Goal: Find specific page/section: Find specific page/section

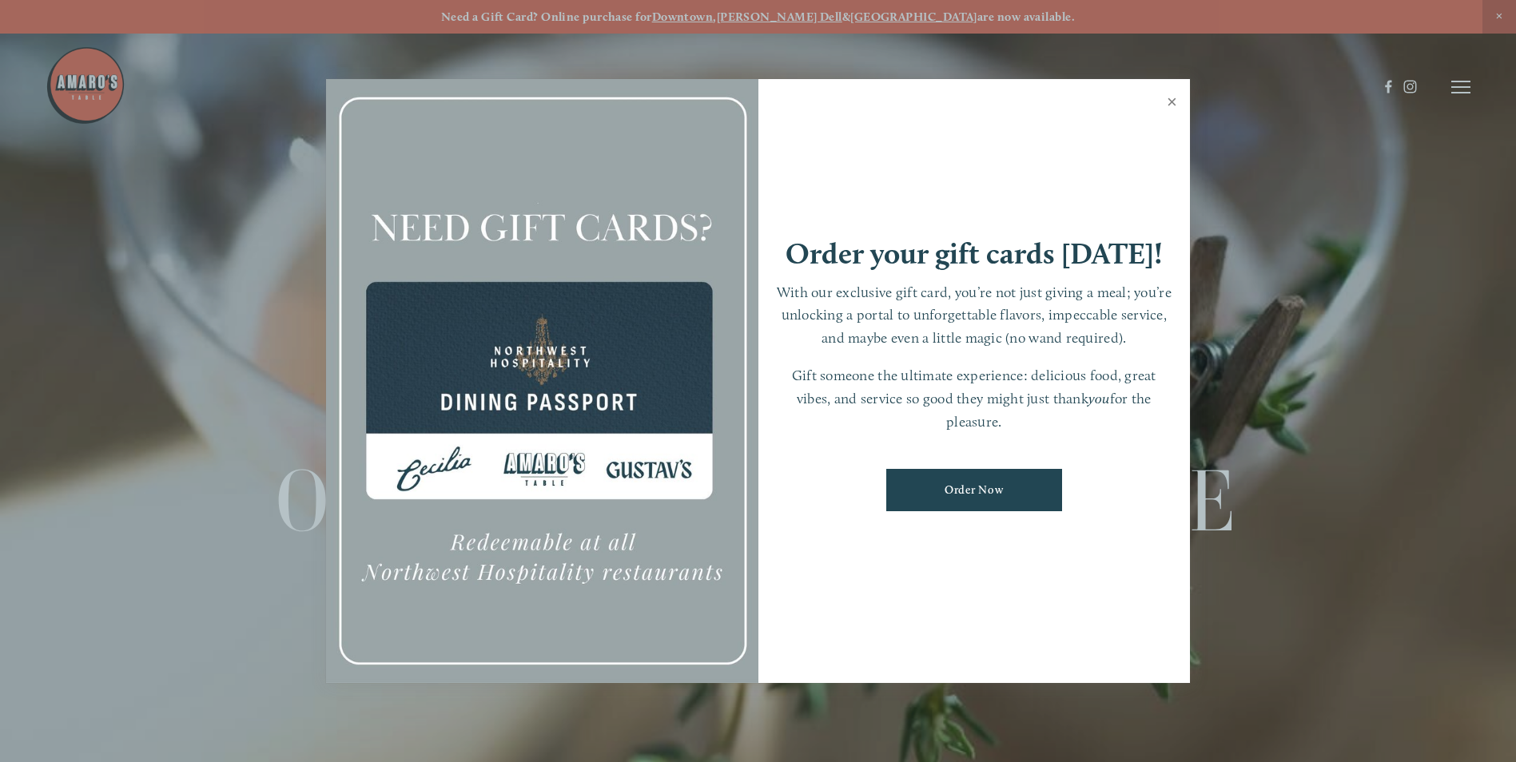
click at [1168, 101] on link "Close" at bounding box center [1171, 104] width 31 height 45
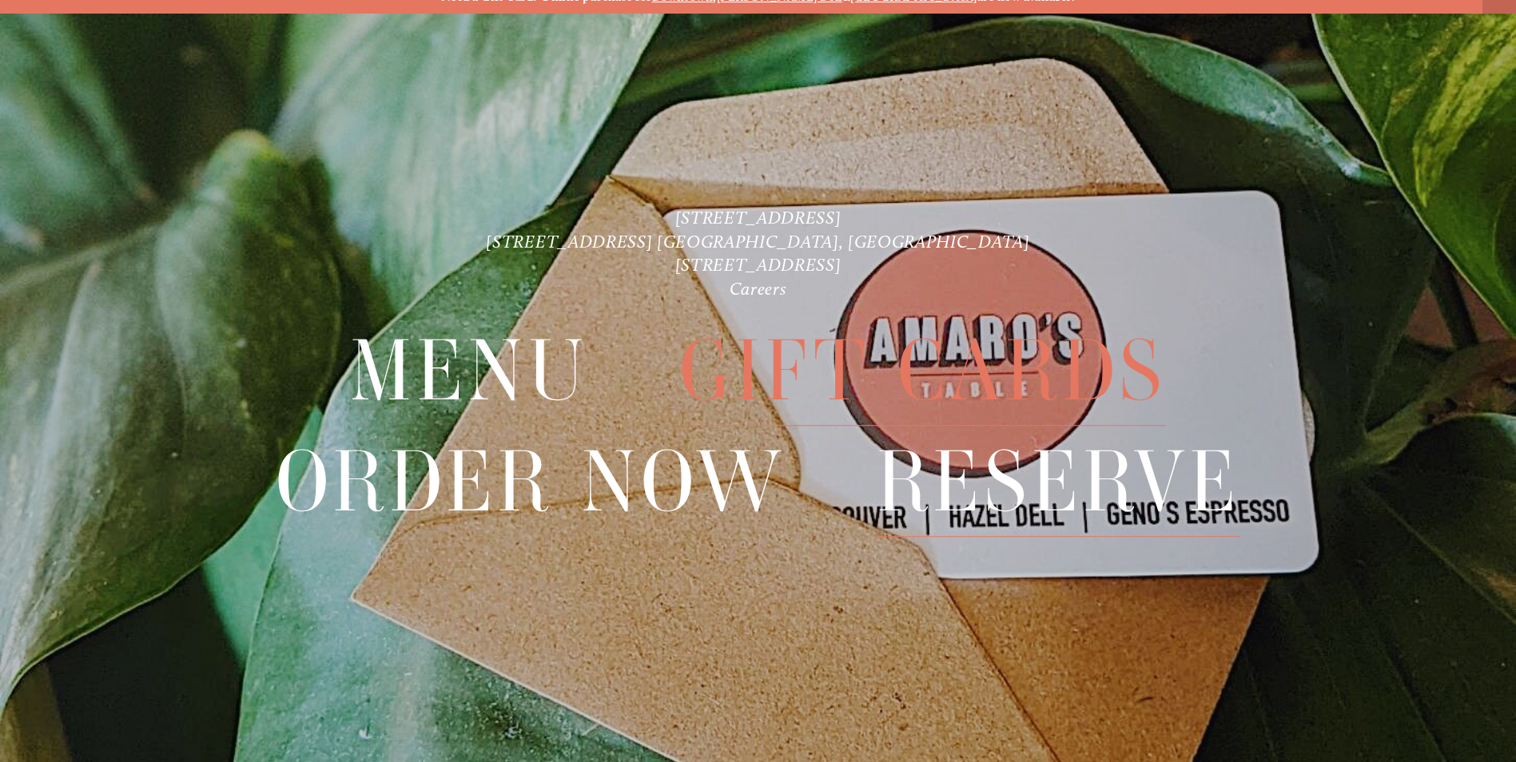
scroll to position [34, 0]
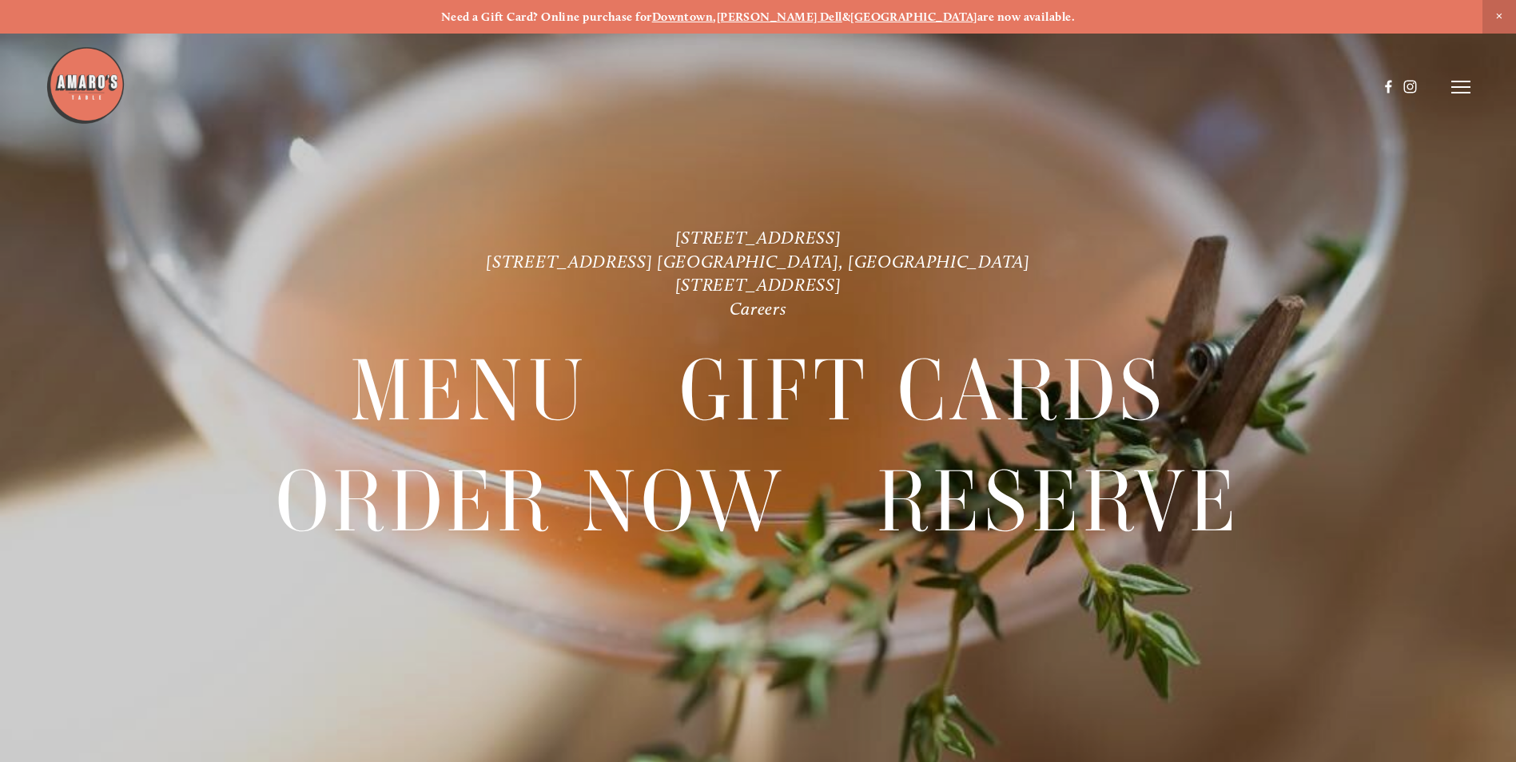
click at [714, 18] on strong "Downtown" at bounding box center [683, 17] width 62 height 14
click at [1462, 86] on icon at bounding box center [1460, 87] width 19 height 14
click at [816, 13] on strong "[PERSON_NAME] Dell" at bounding box center [779, 17] width 125 height 14
drag, startPoint x: 897, startPoint y: 257, endPoint x: 881, endPoint y: 255, distance: 17.0
click at [885, 257] on p "1220 Main St. Ste. 100, Vancouver, WA 816 NE 98th Cir. Vancouver, WA 1300 Mt St…" at bounding box center [759, 273] width 1092 height 94
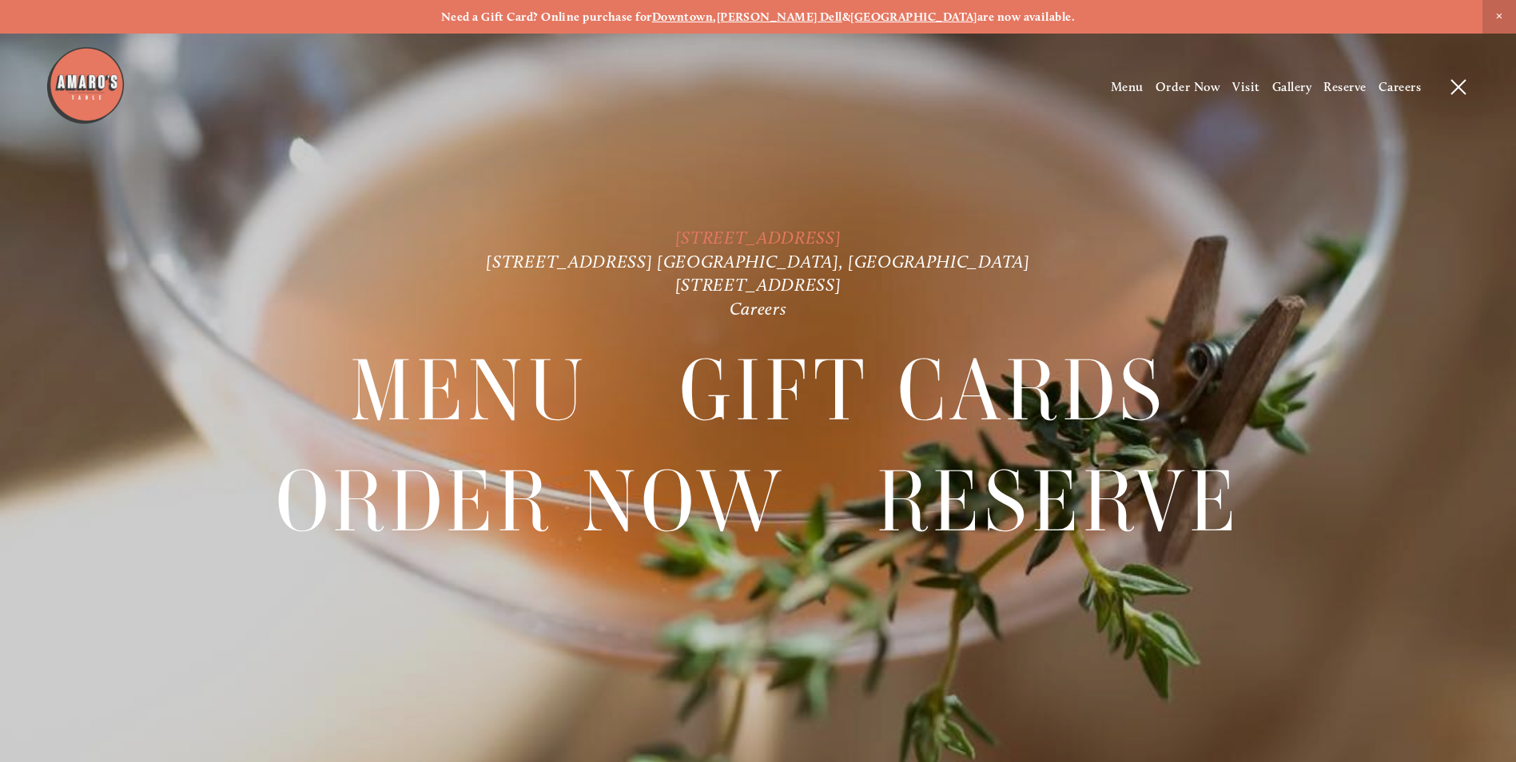
click at [830, 246] on link "[STREET_ADDRESS]" at bounding box center [758, 238] width 166 height 22
click at [736, 261] on link "[STREET_ADDRESS] [GEOGRAPHIC_DATA], [GEOGRAPHIC_DATA]" at bounding box center [757, 262] width 543 height 22
